Goal: Communication & Community: Participate in discussion

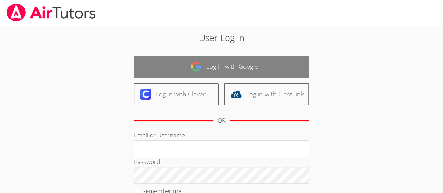
click at [248, 70] on link "Log in with Google" at bounding box center [221, 67] width 175 height 22
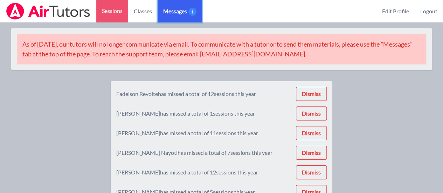
click at [178, 14] on span "Messages 1" at bounding box center [179, 11] width 33 height 8
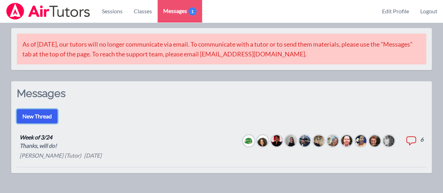
click at [37, 118] on button "New Thread" at bounding box center [37, 116] width 41 height 14
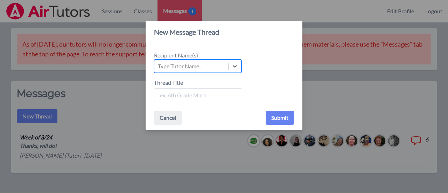
click at [176, 64] on div "Type Tutor Name..." at bounding box center [180, 66] width 44 height 8
click at [158, 64] on input "Recipient Name(s) Select is focused ,type to refine list, press Down to open th…" at bounding box center [158, 66] width 1 height 8
click at [234, 64] on icon at bounding box center [234, 66] width 7 height 7
click at [158, 64] on input "Recipient Name(s) Use Up and Down to choose options, press Enter to select the …" at bounding box center [158, 66] width 1 height 8
click at [321, 62] on div "New Message Thread Recipient Name(s) Type Tutor Name... Thread Title Cancel Sub…" at bounding box center [224, 96] width 448 height 193
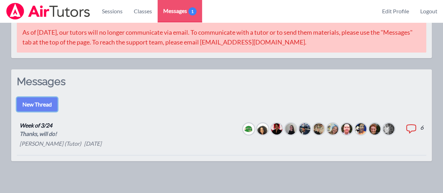
scroll to position [14, 0]
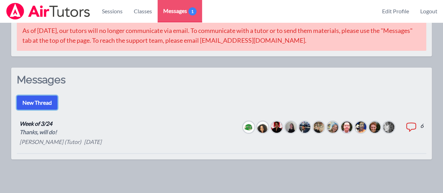
click at [43, 103] on button "New Thread" at bounding box center [37, 103] width 41 height 14
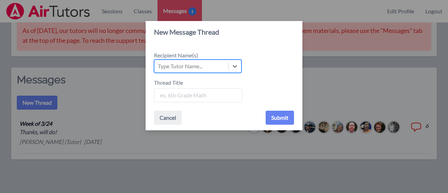
click at [192, 66] on div "Type Tutor Name..." at bounding box center [180, 66] width 44 height 8
click at [158, 66] on input "Recipient Name(s) Select is focused ,type to refine list, press Down to open th…" at bounding box center [158, 66] width 1 height 8
click at [328, 42] on div "New Message Thread Recipient Name(s) Type Tutor Name... Thread Title Cancel Sub…" at bounding box center [224, 96] width 448 height 193
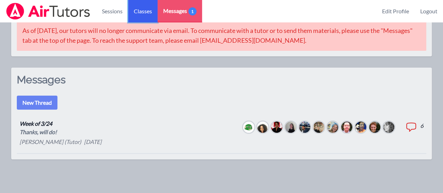
click at [148, 14] on link "Classes" at bounding box center [142, 11] width 29 height 22
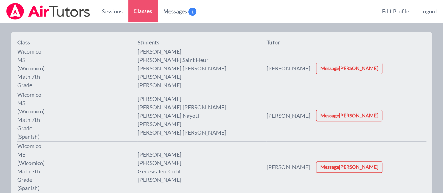
scroll to position [52, 0]
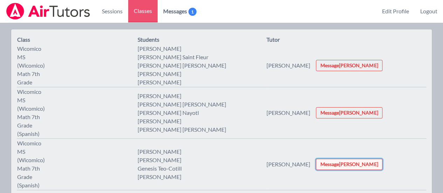
click at [350, 158] on button "Message Diana" at bounding box center [349, 163] width 66 height 11
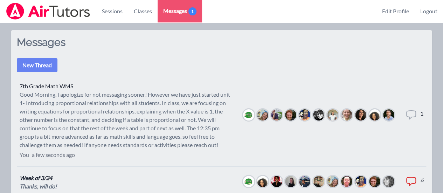
scroll to position [52, 0]
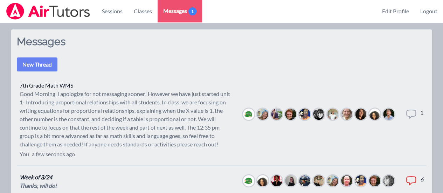
click at [82, 114] on div "Good Morning, I apologize for not messaging sooner! However we have just starte…" at bounding box center [126, 119] width 212 height 59
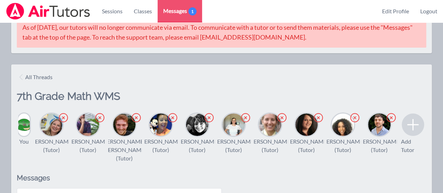
scroll to position [11, 0]
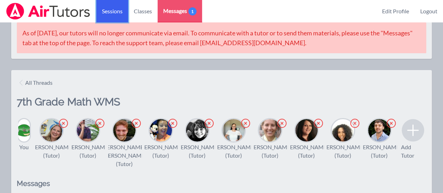
click at [115, 8] on link "Sessions" at bounding box center [112, 11] width 32 height 22
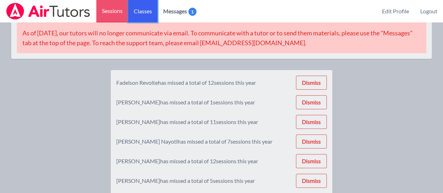
click at [136, 10] on link "Classes" at bounding box center [142, 11] width 29 height 22
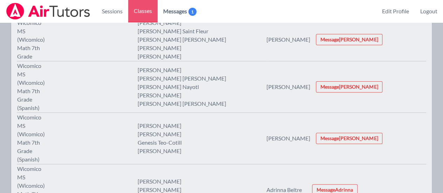
scroll to position [81, 0]
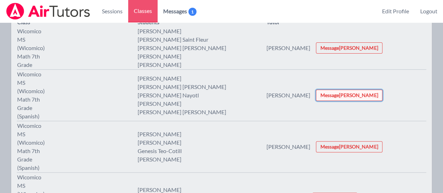
click at [339, 90] on button "Message Courtney" at bounding box center [349, 95] width 66 height 11
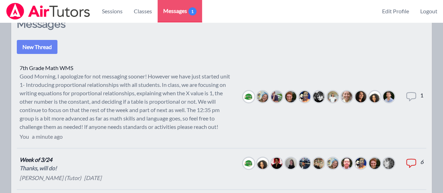
scroll to position [75, 0]
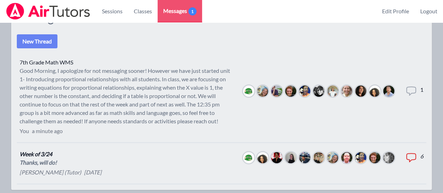
click at [299, 90] on img at bounding box center [304, 90] width 11 height 11
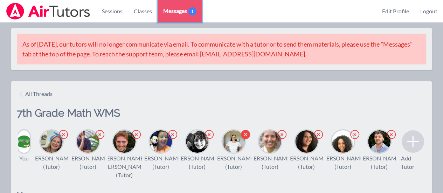
click at [180, 6] on link "Messages 1" at bounding box center [179, 11] width 44 height 22
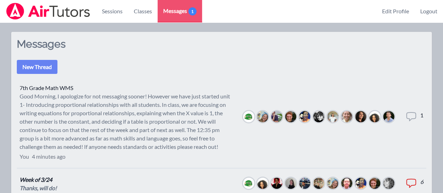
scroll to position [51, 0]
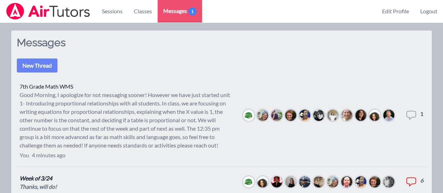
click at [411, 115] on icon at bounding box center [410, 115] width 11 height 11
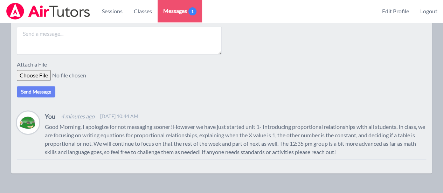
scroll to position [200, 0]
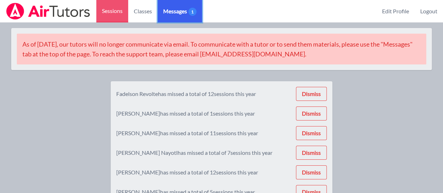
click at [191, 15] on link "Messages 1" at bounding box center [179, 11] width 44 height 22
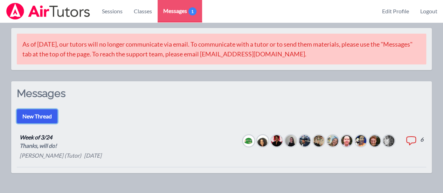
click at [49, 114] on button "New Thread" at bounding box center [37, 116] width 41 height 14
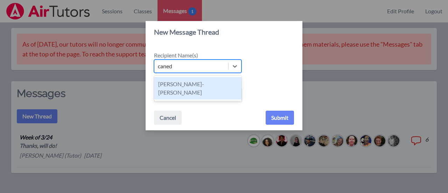
type input "caneda"
click at [209, 81] on div "[PERSON_NAME]-[PERSON_NAME]" at bounding box center [197, 88] width 87 height 22
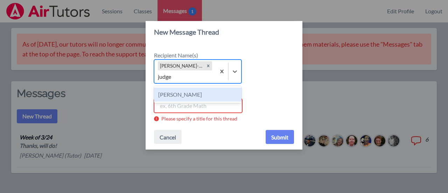
type input "judge"
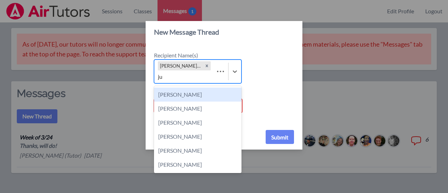
type input "jud"
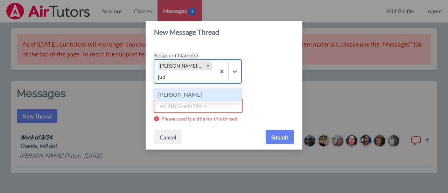
click at [183, 93] on div "[PERSON_NAME]" at bounding box center [197, 94] width 87 height 14
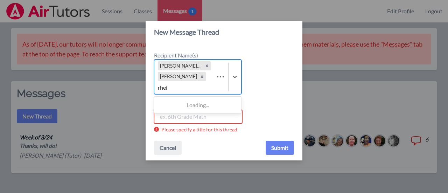
type input "rhein"
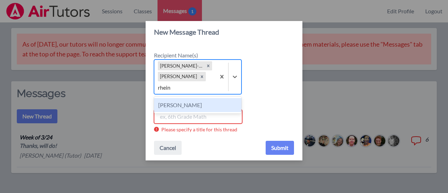
click at [189, 104] on div "[PERSON_NAME]" at bounding box center [197, 105] width 87 height 14
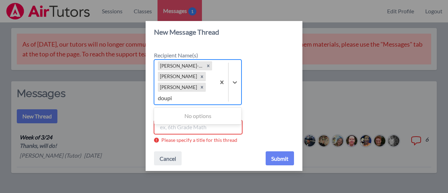
click at [167, 99] on input "doupi" at bounding box center [165, 98] width 15 height 8
type input "dup"
click at [187, 118] on div "[PERSON_NAME]" at bounding box center [197, 116] width 87 height 14
type input "j"
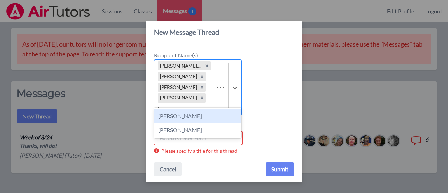
type input "kout"
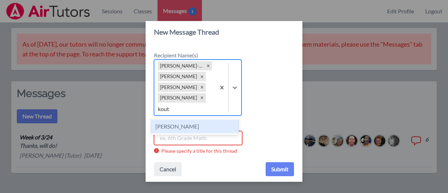
click at [204, 126] on div "[PERSON_NAME]" at bounding box center [194, 126] width 87 height 14
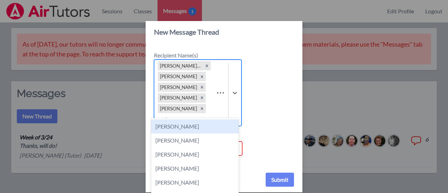
type input "andr"
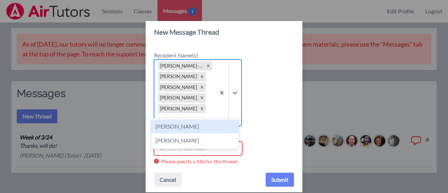
click at [198, 126] on div "[PERSON_NAME]" at bounding box center [194, 126] width 87 height 14
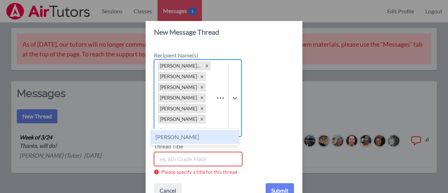
type input "skon"
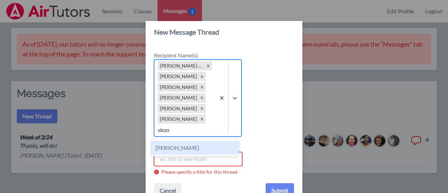
click at [206, 150] on div "[PERSON_NAME]" at bounding box center [194, 148] width 87 height 14
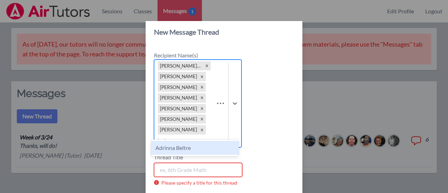
type input "beltr"
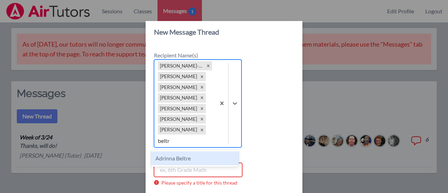
click at [185, 159] on div "Adrinna Beltre" at bounding box center [194, 158] width 87 height 14
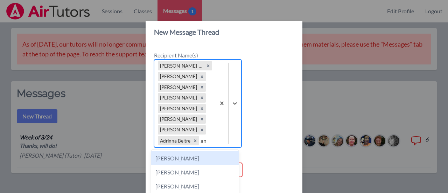
type input "a"
type input "and"
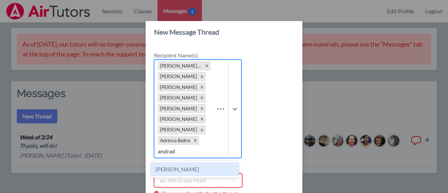
type input "[PERSON_NAME]"
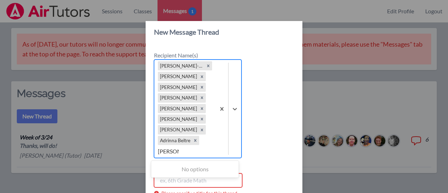
click at [158, 151] on input "[PERSON_NAME]" at bounding box center [168, 151] width 21 height 8
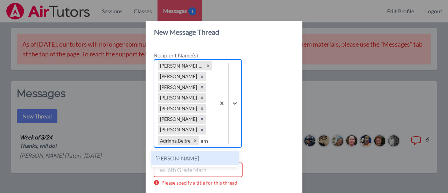
type input "a"
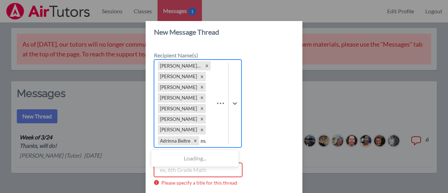
type input "mah"
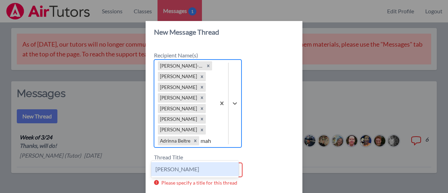
click at [191, 172] on div "[PERSON_NAME]" at bounding box center [194, 169] width 87 height 14
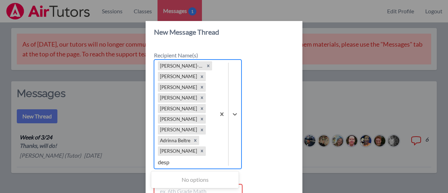
type input "desp"
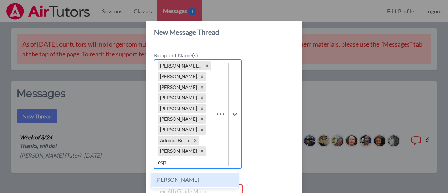
type input "espo"
click at [196, 175] on div "[PERSON_NAME]" at bounding box center [194, 179] width 87 height 14
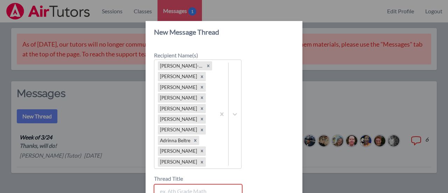
click at [200, 190] on input "Thread Title" at bounding box center [198, 191] width 88 height 14
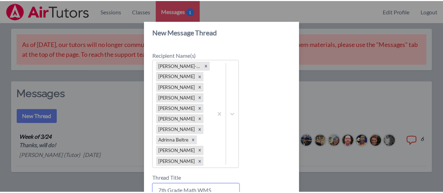
scroll to position [54, 0]
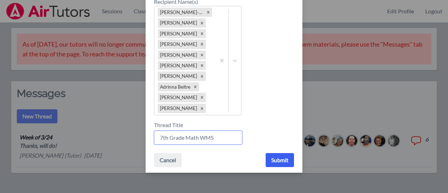
type input "7th Grade Math WMS"
click at [276, 160] on button "Submit" at bounding box center [280, 160] width 28 height 14
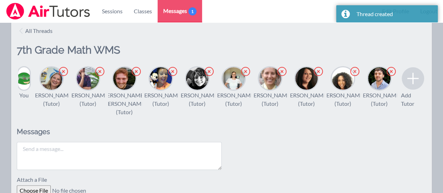
scroll to position [61, 0]
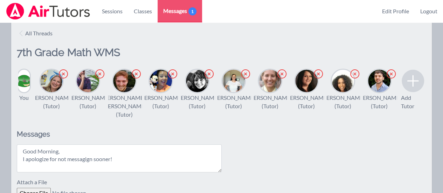
click at [85, 163] on textarea "Good Morning, I apologize for not messagign sooner!" at bounding box center [119, 158] width 205 height 28
drag, startPoint x: 85, startPoint y: 161, endPoint x: 85, endPoint y: 170, distance: 9.4
click at [85, 170] on textarea "Good Morning, I apologize for not messagign sooner!" at bounding box center [119, 158] width 205 height 28
click at [123, 169] on textarea "Good Morning, I apologize for not messaging sooner!" at bounding box center [119, 158] width 205 height 28
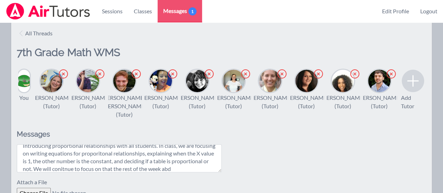
scroll to position [29, 0]
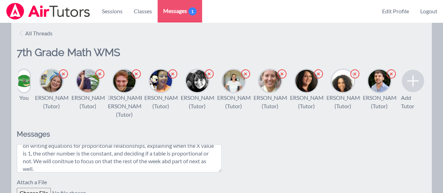
click at [102, 170] on textarea "Good Morning, I apologize for not messaging sooner! However we have just starte…" at bounding box center [119, 158] width 205 height 28
click at [116, 155] on textarea "Good Morning, I apologize for not messaging sooner! However we have just starte…" at bounding box center [119, 158] width 205 height 28
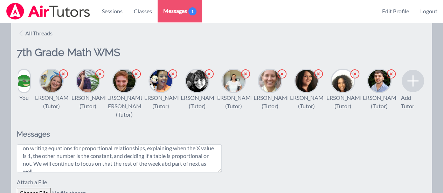
scroll to position [32, 0]
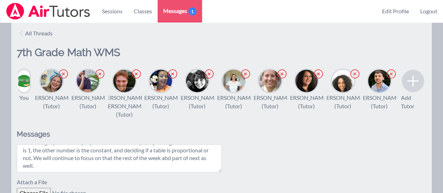
click at [30, 172] on textarea "Good Morning, I apologize for not messaging sooner! However we have just starte…" at bounding box center [119, 158] width 205 height 28
click at [29, 172] on textarea "Good Morning, I apologize for not messaging sooner! However we have just starte…" at bounding box center [119, 158] width 205 height 28
click at [27, 172] on textarea "Good Morning, I apologize for not messaging sooner! However we have just starte…" at bounding box center [119, 158] width 205 height 28
click at [90, 172] on textarea "Good Morning, I apologize for not messaging sooner! However we have just starte…" at bounding box center [119, 158] width 205 height 28
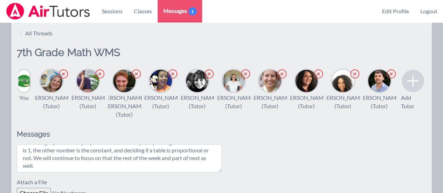
click at [92, 172] on textarea "Good Morning, I apologize for not messaging sooner! However we have just starte…" at bounding box center [119, 158] width 205 height 28
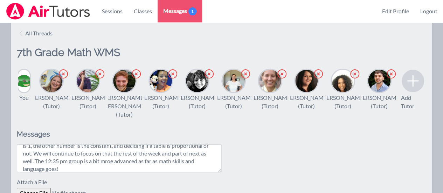
click at [151, 170] on textarea "Good Morning, I apologize for not messaging sooner! However we have just starte…" at bounding box center [119, 158] width 205 height 28
click at [106, 172] on textarea "Good Morning, I apologize for not messaging sooner! However we have just starte…" at bounding box center [119, 158] width 205 height 28
click at [94, 172] on textarea "Good Morning, I apologize for not messaging sooner! However we have just starte…" at bounding box center [119, 158] width 205 height 28
click at [198, 172] on textarea "Good Morning, I apologize for not messaging sooner! However we have just starte…" at bounding box center [119, 158] width 205 height 28
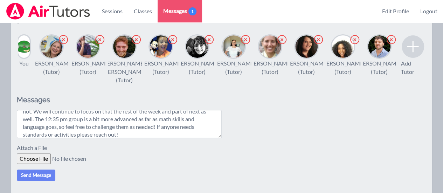
scroll to position [47, 0]
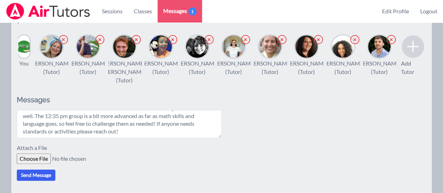
type textarea "Good Morning, I apologize for not messaging sooner! However we have just starte…"
click at [45, 181] on button "Send Message" at bounding box center [36, 174] width 38 height 11
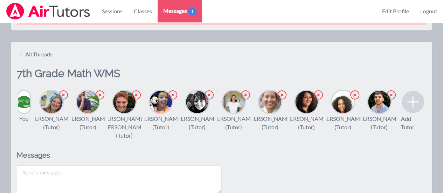
scroll to position [0, 0]
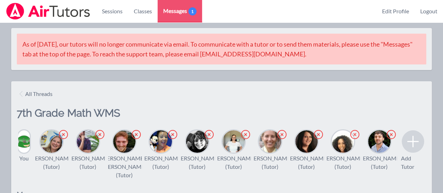
click at [418, 143] on icon at bounding box center [412, 141] width 17 height 17
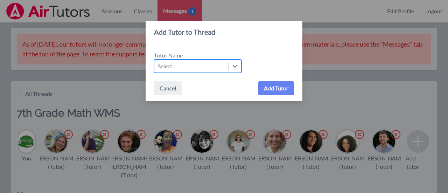
click at [337, 85] on div "Add Tutor to Thread Tutor Name Select is focused ,type to refine list, press Do…" at bounding box center [224, 96] width 448 height 193
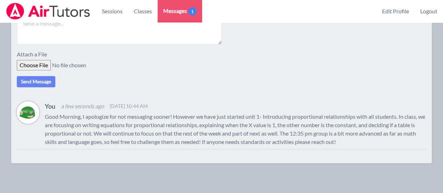
scroll to position [189, 0]
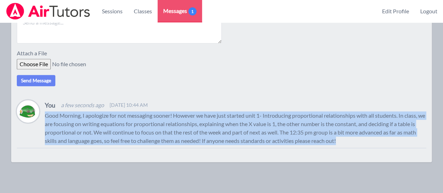
drag, startPoint x: 360, startPoint y: 147, endPoint x: 44, endPoint y: 126, distance: 316.7
click at [44, 126] on div "You a few seconds ago [DATE] 10:44 AM Good Morning, I apologize for not messagi…" at bounding box center [221, 124] width 409 height 48
copy p "Good Morning, I apologize for not messaging sooner! However we have just starte…"
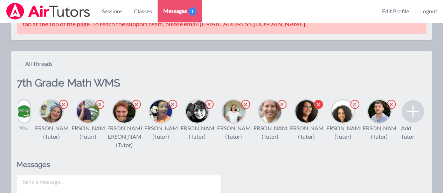
scroll to position [0, 0]
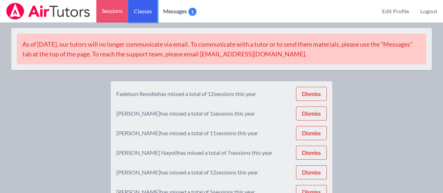
click at [135, 14] on link "Classes" at bounding box center [142, 11] width 29 height 22
